Goal: Task Accomplishment & Management: Use online tool/utility

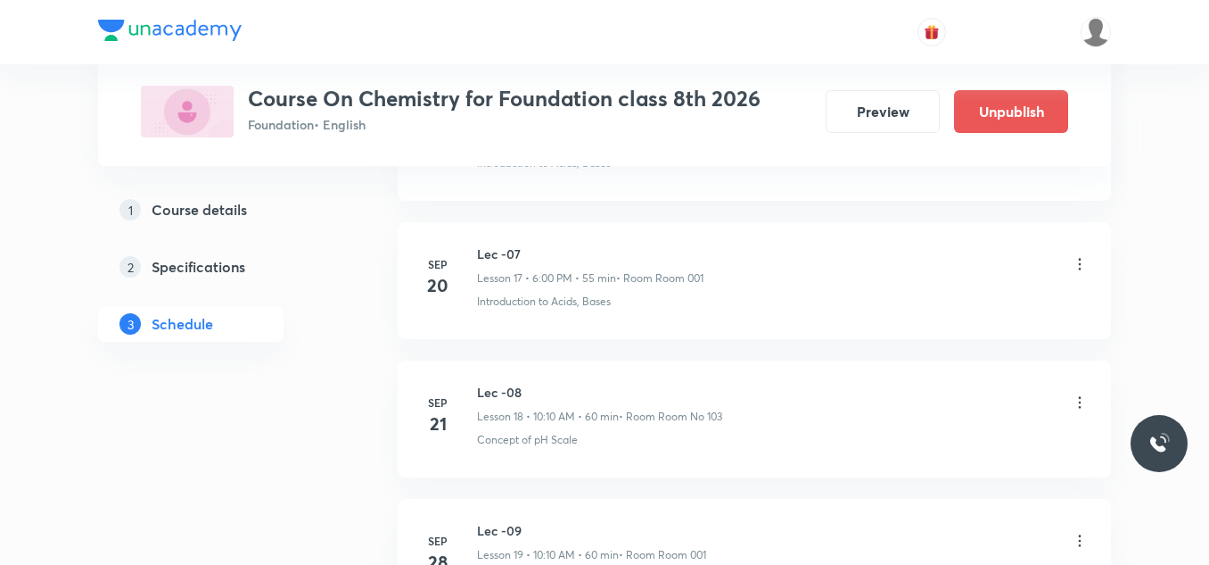
scroll to position [2810, 0]
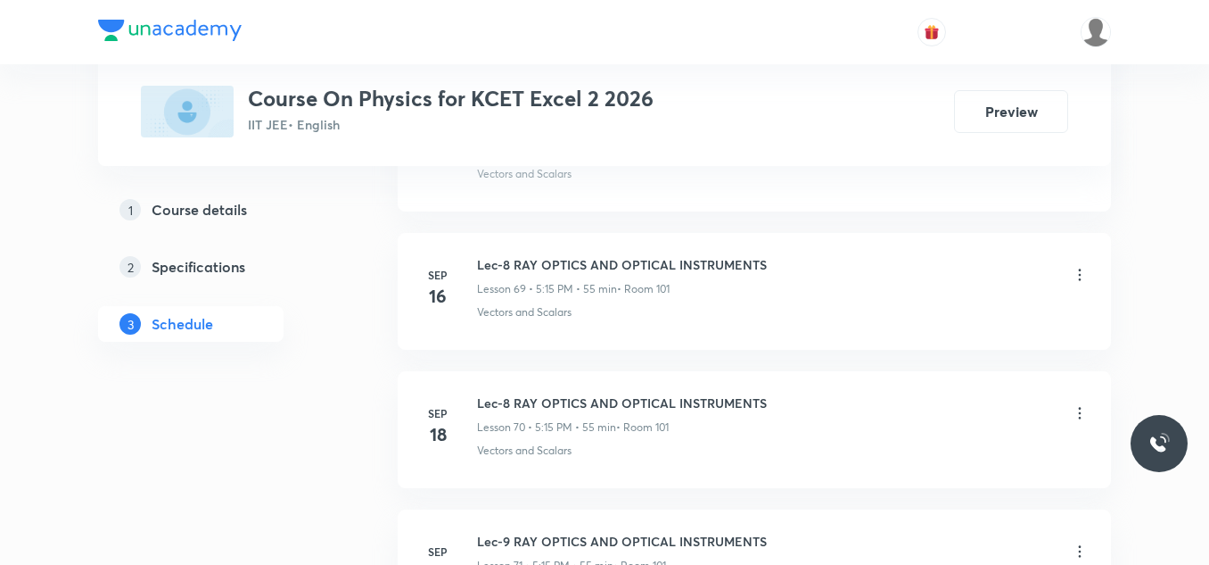
scroll to position [11623, 0]
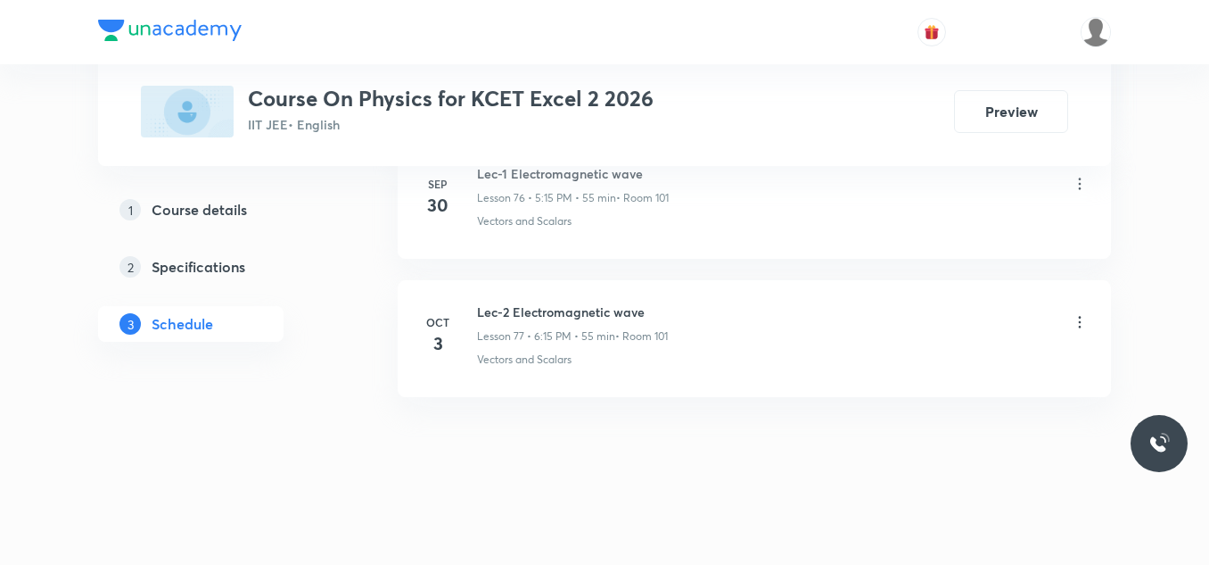
click at [606, 309] on h6 "Lec-2 Electromagnetic wave" at bounding box center [572, 311] width 191 height 19
click at [605, 309] on h6 "Lec-2 Electromagnetic wave" at bounding box center [572, 311] width 191 height 19
copy h6 "Lec-2 Electromagnetic wave"
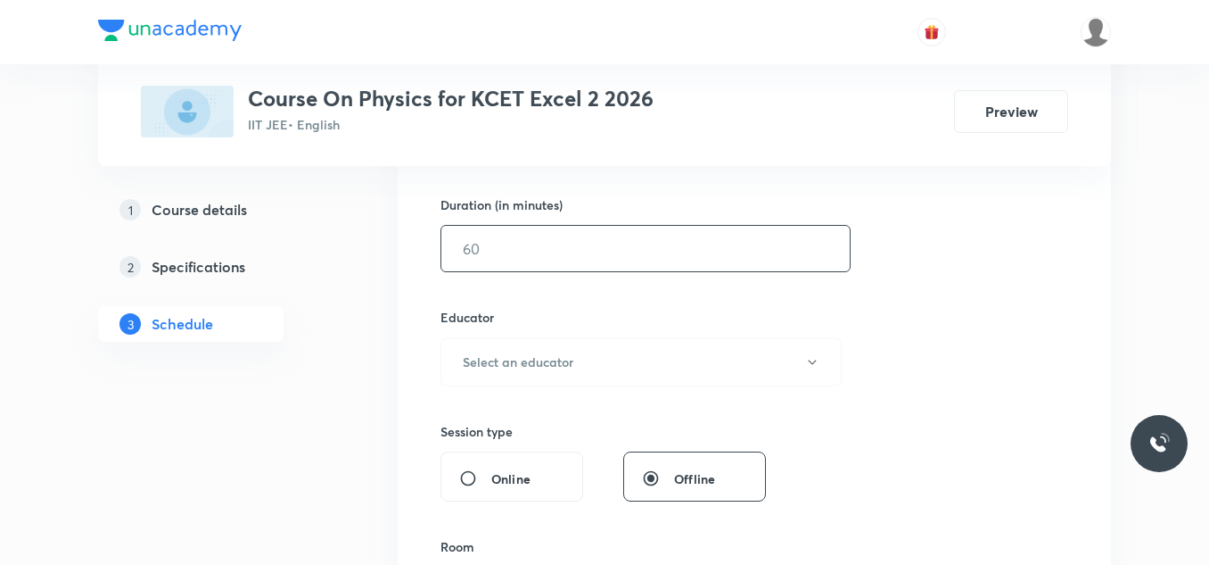
scroll to position [268, 0]
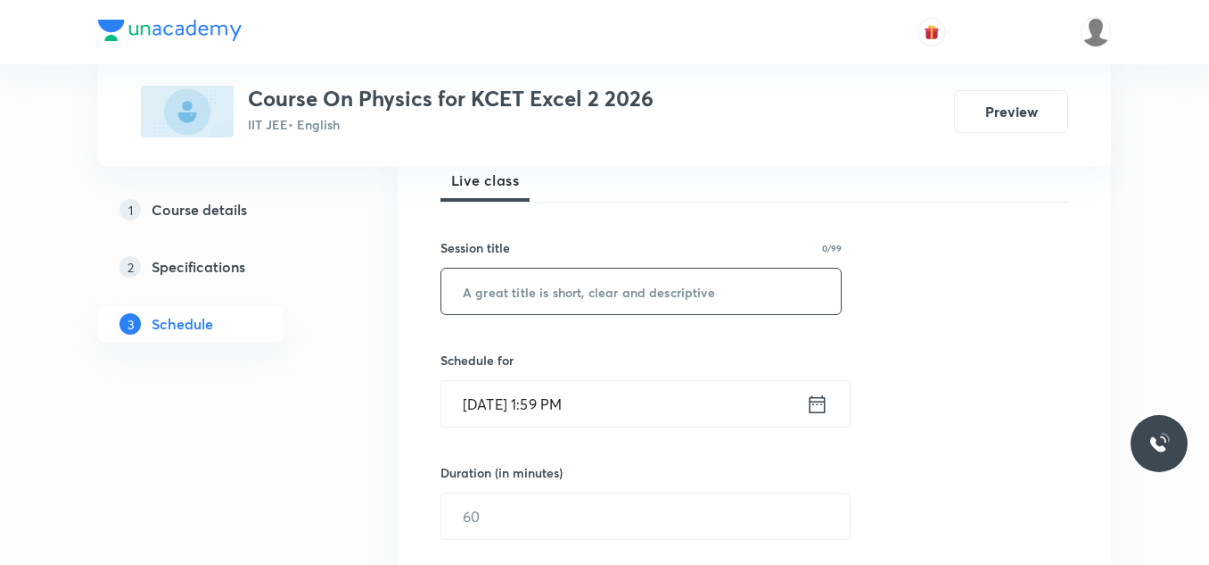
click at [519, 304] on input "text" at bounding box center [641, 290] width 400 height 45
type input "Revision Lecture"
click at [817, 407] on icon at bounding box center [817, 404] width 22 height 25
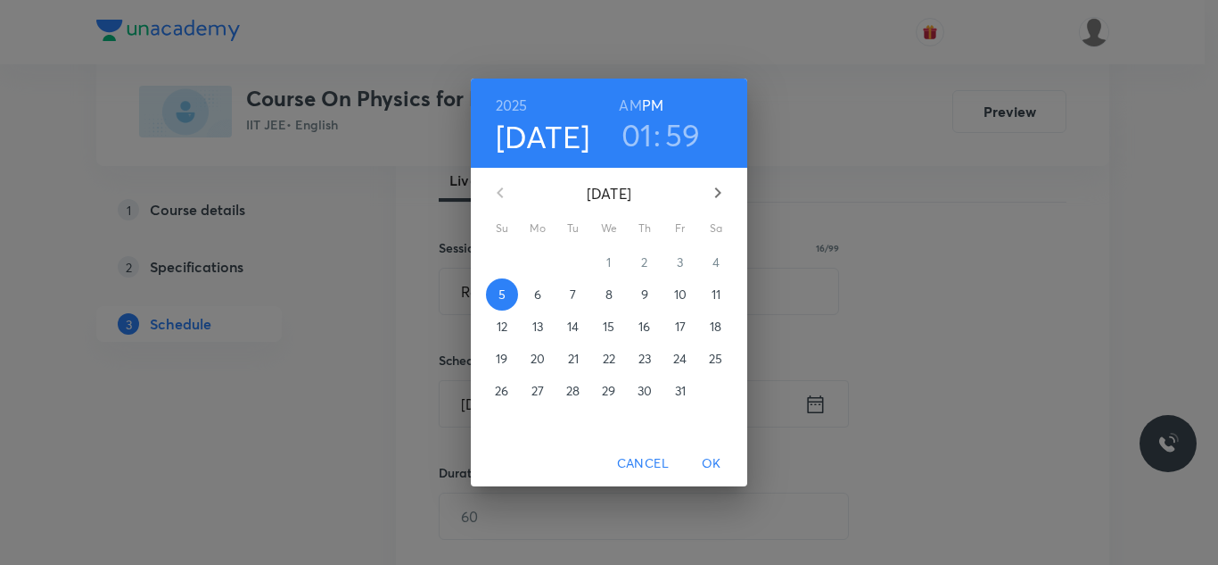
click at [654, 133] on h3 ":" at bounding box center [657, 134] width 7 height 37
click at [647, 133] on h3 "01" at bounding box center [637, 134] width 31 height 37
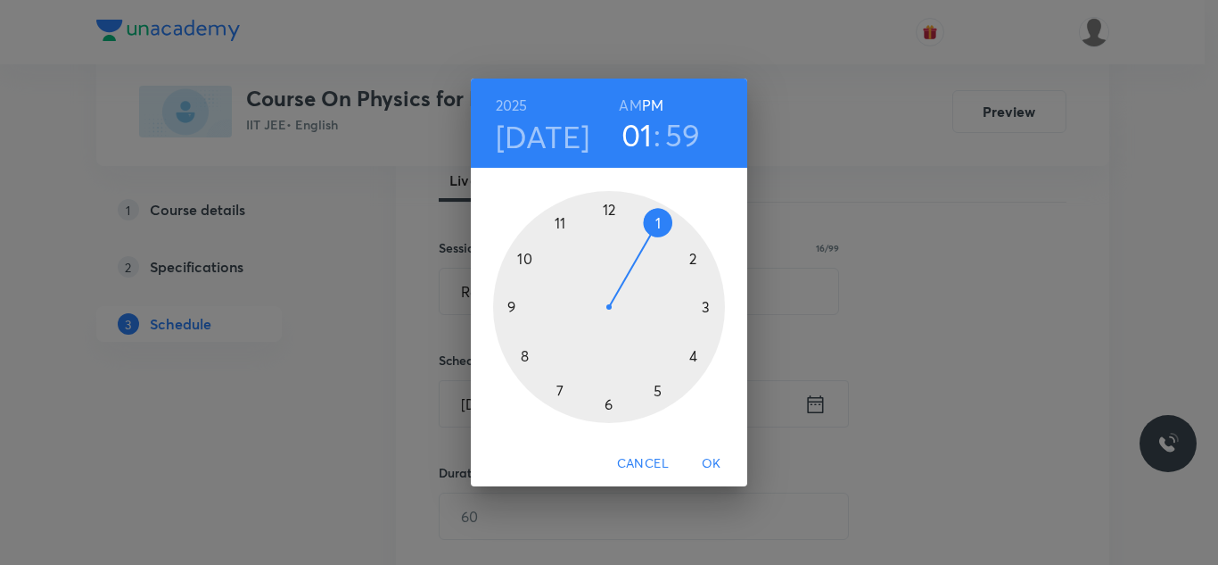
click at [695, 261] on div at bounding box center [609, 307] width 232 height 232
click at [692, 259] on div at bounding box center [609, 307] width 232 height 232
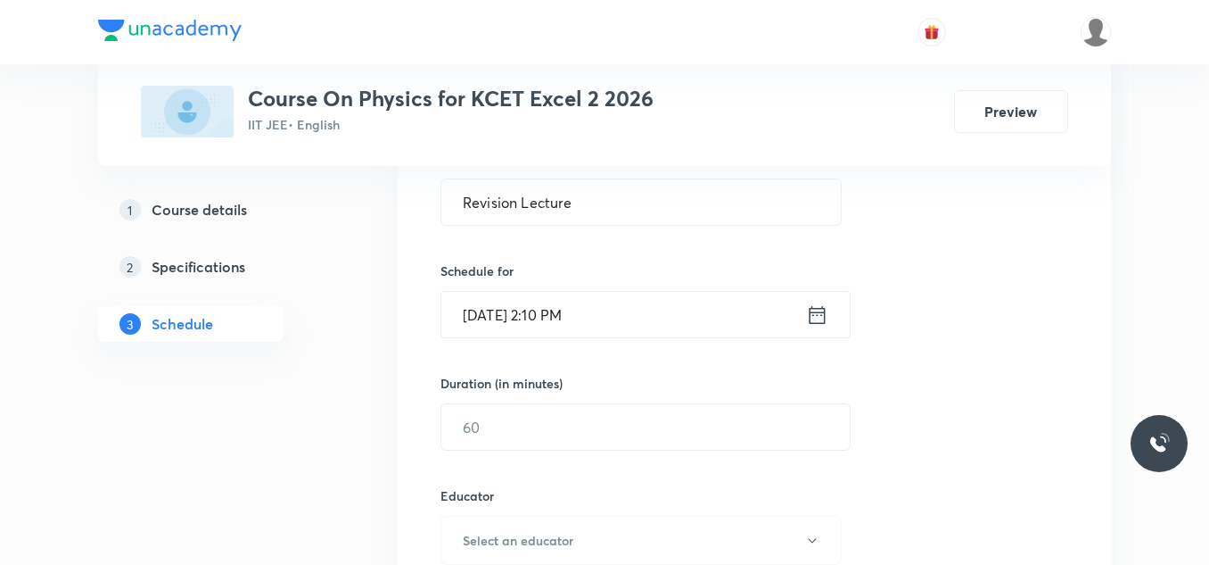
scroll to position [446, 0]
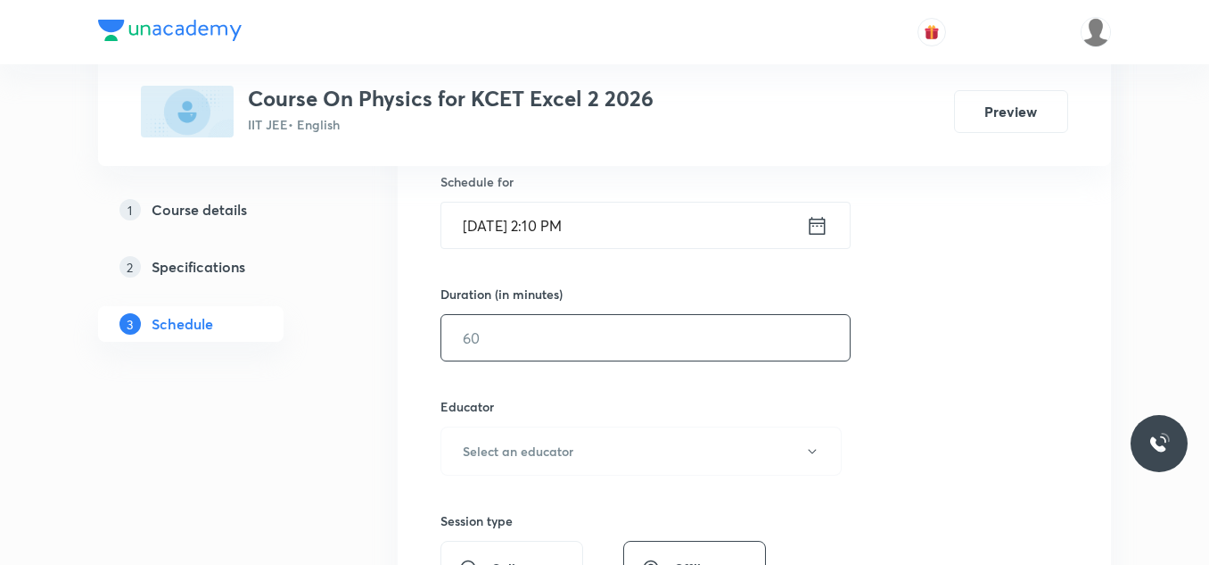
click at [588, 339] on input "text" at bounding box center [645, 337] width 408 height 45
type input "90"
click at [514, 454] on h6 "Select an educator" at bounding box center [518, 450] width 111 height 19
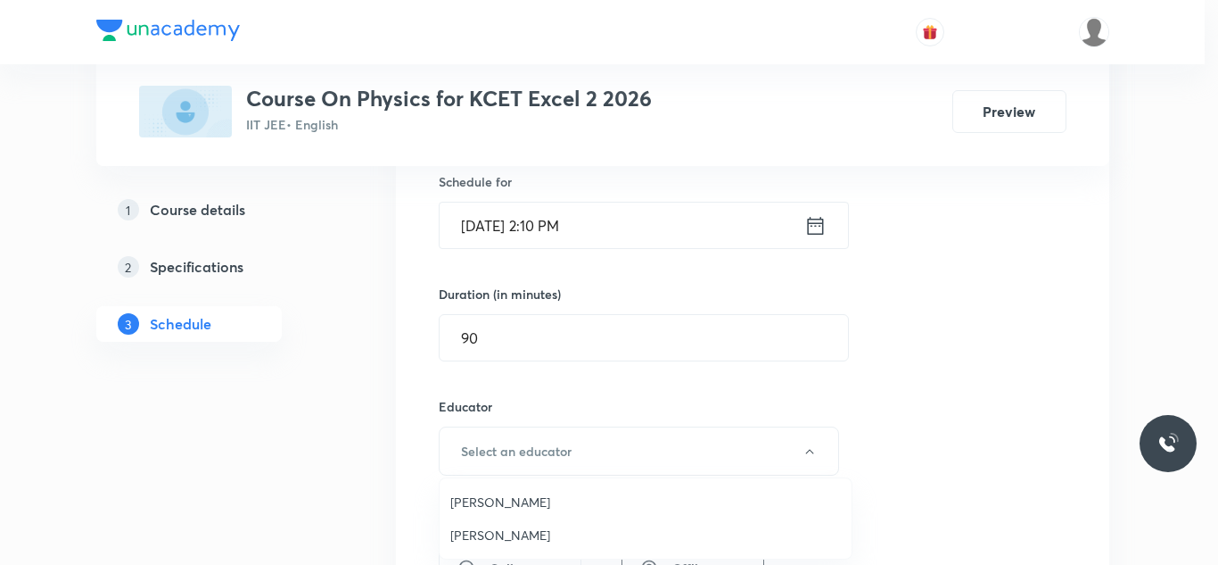
click at [511, 528] on span "[PERSON_NAME]" at bounding box center [645, 534] width 391 height 19
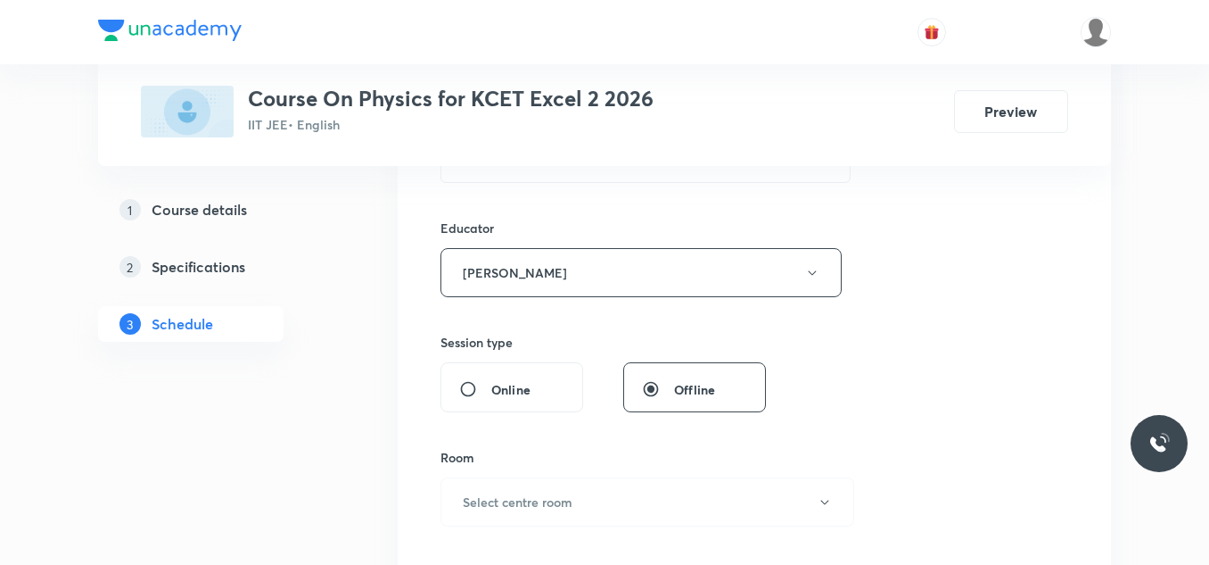
scroll to position [713, 0]
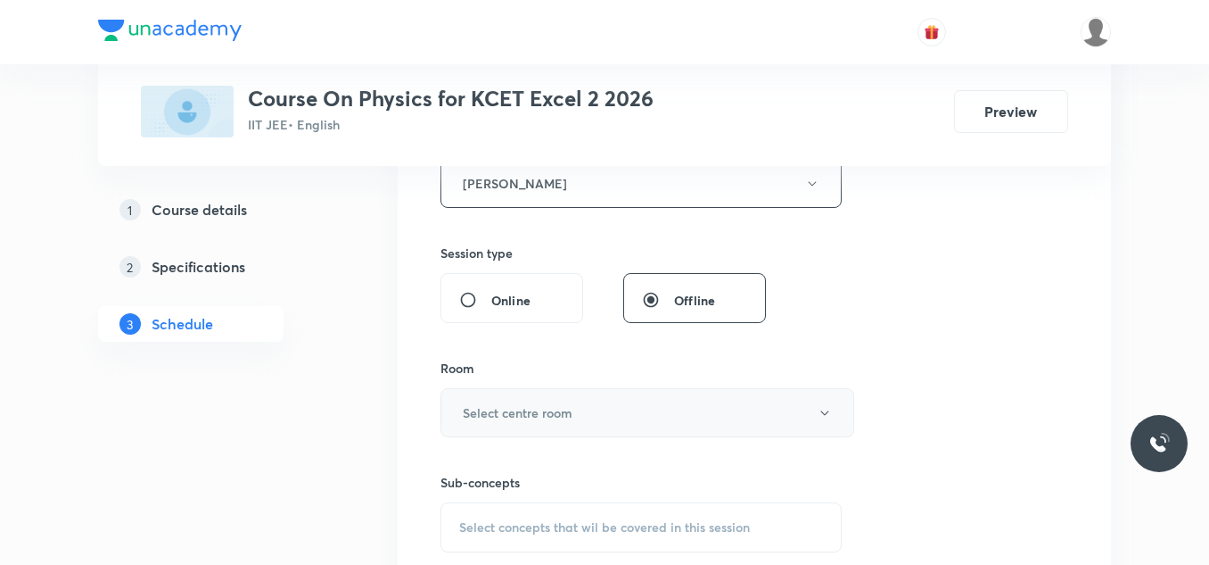
click at [533, 406] on h6 "Select centre room" at bounding box center [518, 412] width 110 height 19
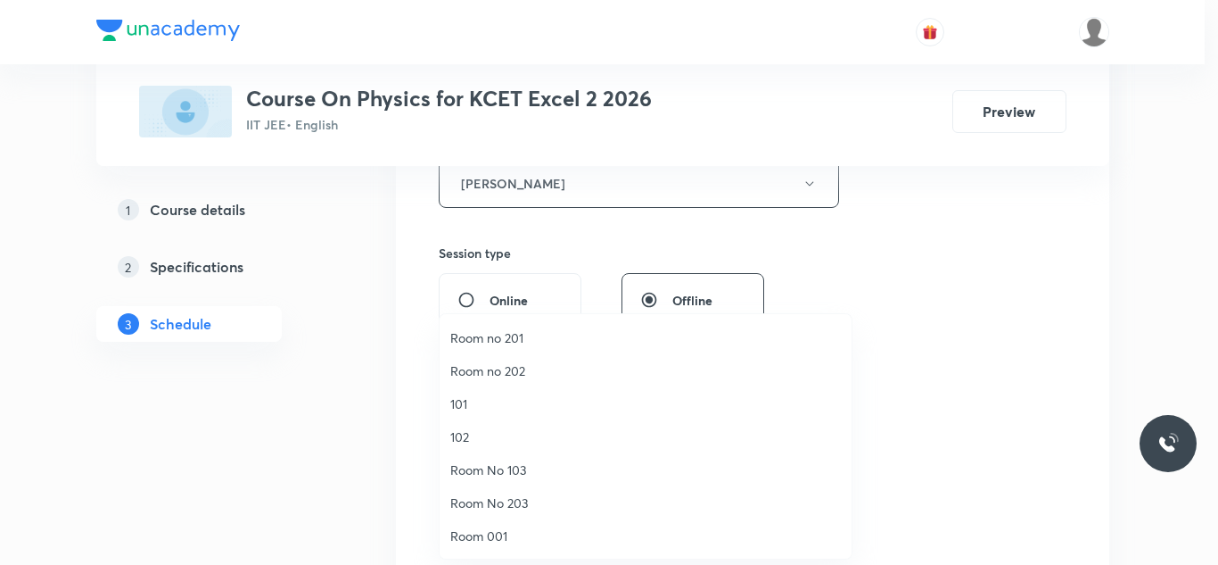
click at [527, 336] on span "Room no 201" at bounding box center [645, 337] width 391 height 19
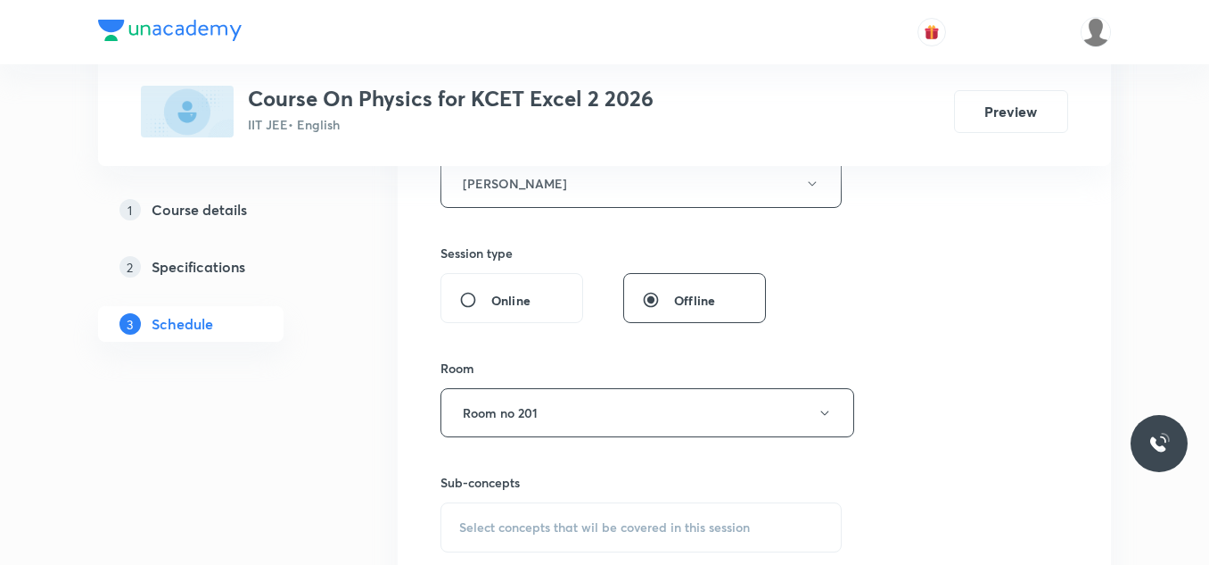
click at [407, 398] on div "Session 78 Live class Session title 16/99 Revision Lecture ​ Schedule for [DATE…" at bounding box center [754, 147] width 713 height 1009
click at [548, 401] on button "Room no 201" at bounding box center [648, 412] width 414 height 49
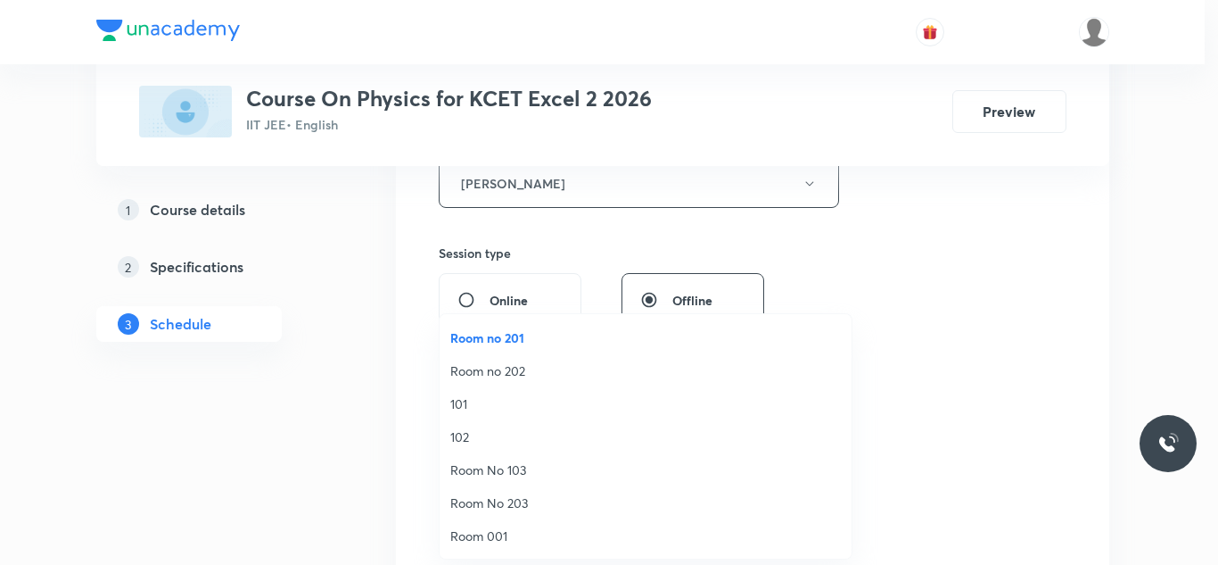
click at [492, 405] on span "101" at bounding box center [645, 403] width 391 height 19
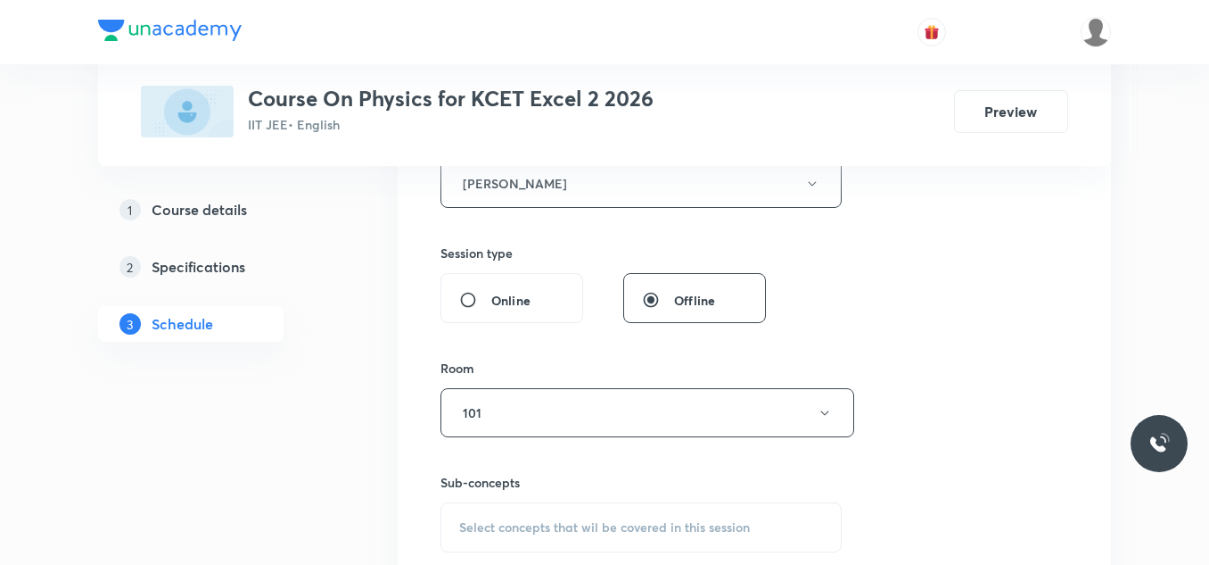
click at [416, 412] on div "Session 78 Live class Session title 16/99 Revision Lecture ​ Schedule for [DATE…" at bounding box center [754, 147] width 713 height 1009
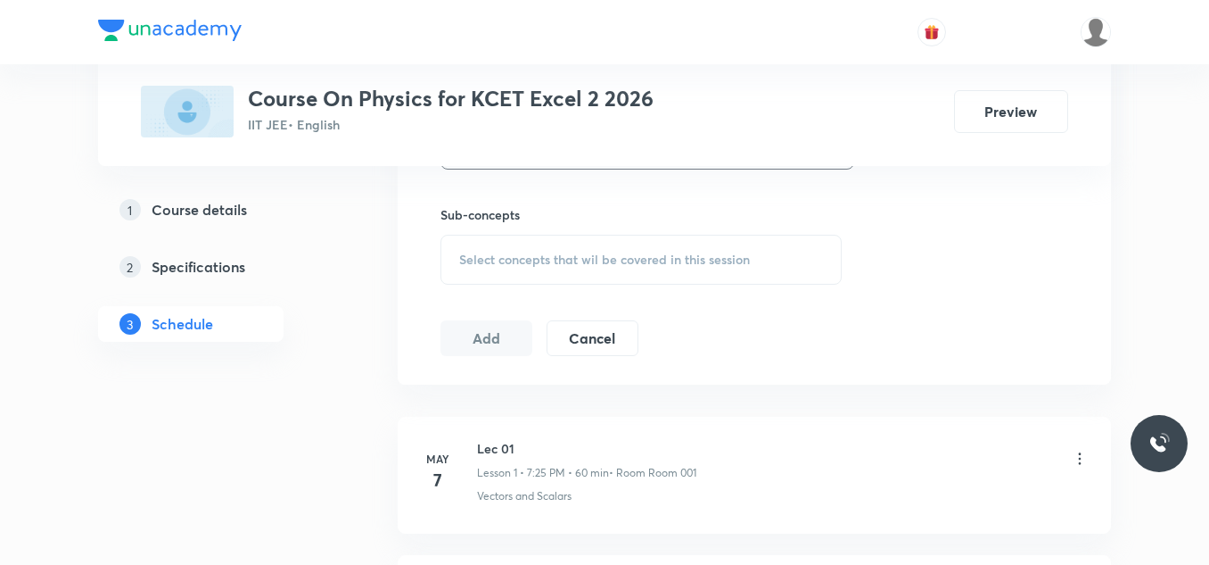
click at [577, 273] on div "Select concepts that wil be covered in this session" at bounding box center [641, 260] width 401 height 50
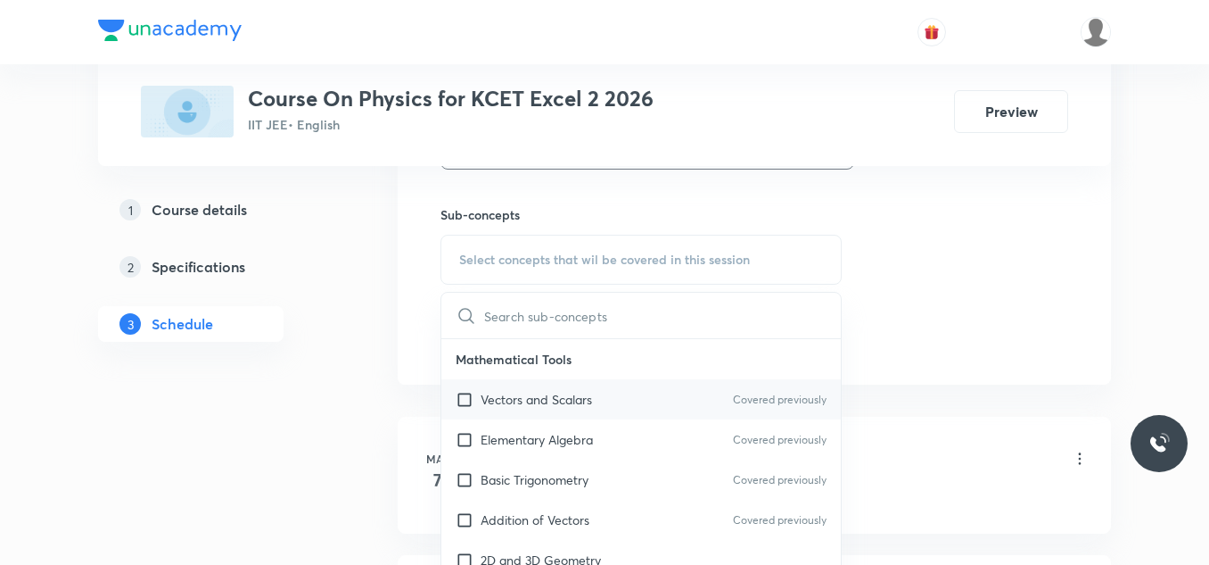
click at [590, 396] on p "Vectors and Scalars" at bounding box center [536, 399] width 111 height 19
checkbox input "true"
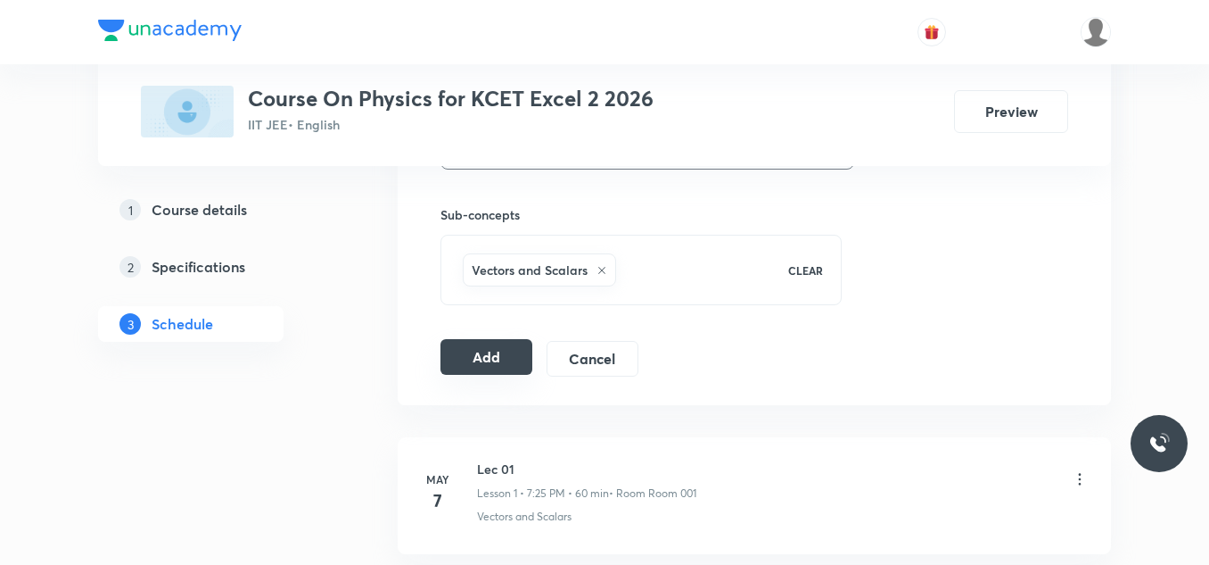
click at [491, 346] on button "Add" at bounding box center [487, 357] width 92 height 36
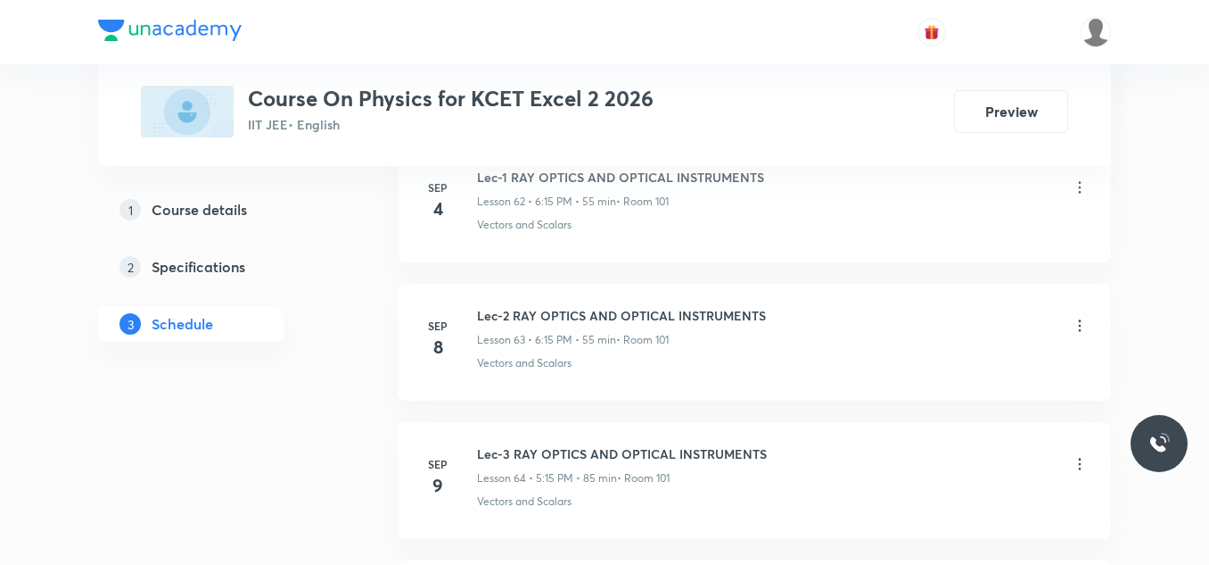
scroll to position [10689, 0]
